Goal: Task Accomplishment & Management: Manage account settings

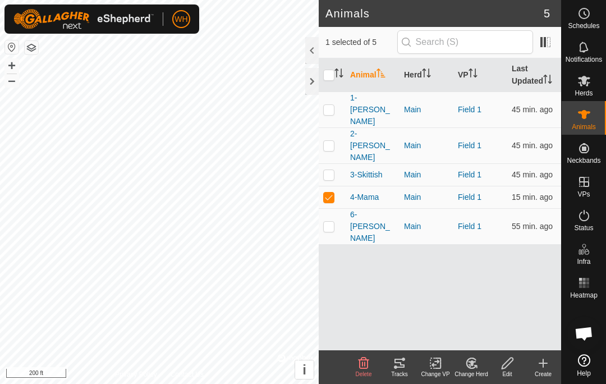
checkbox input "false"
checkbox input "true"
checkbox input "false"
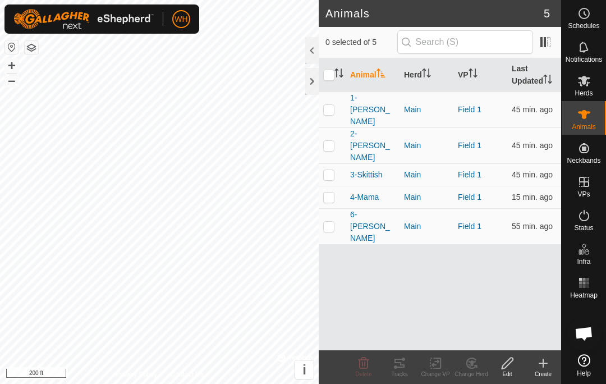
checkbox input "true"
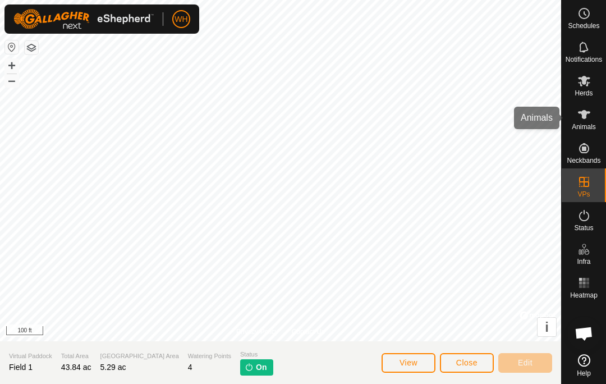
click at [595, 119] on div "Animals" at bounding box center [583, 118] width 44 height 34
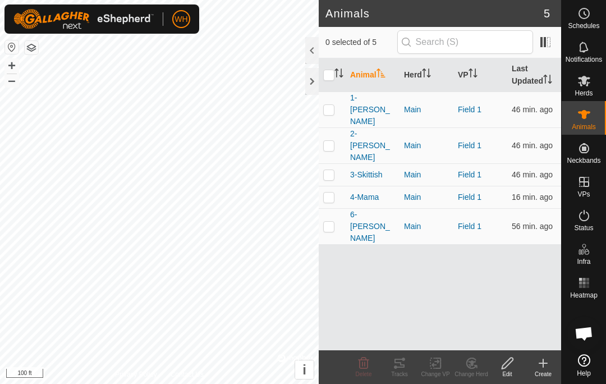
checkbox input "true"
